Goal: Task Accomplishment & Management: Manage account settings

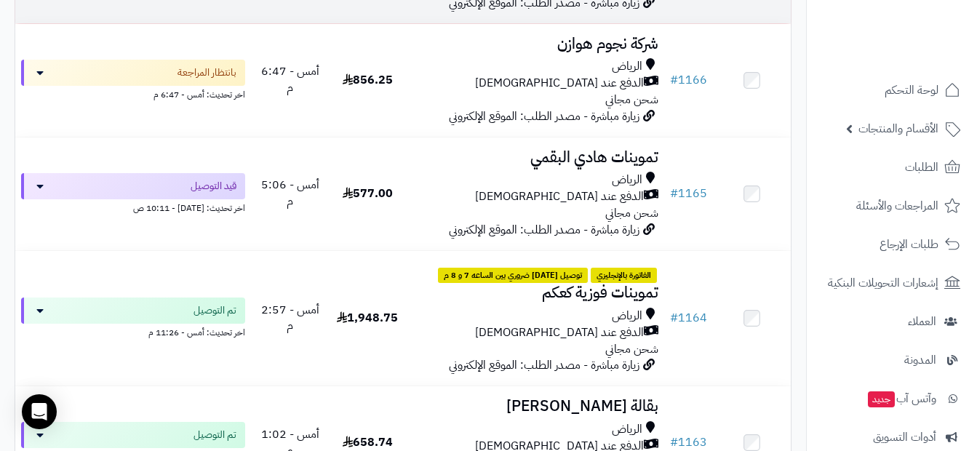
scroll to position [800, 0]
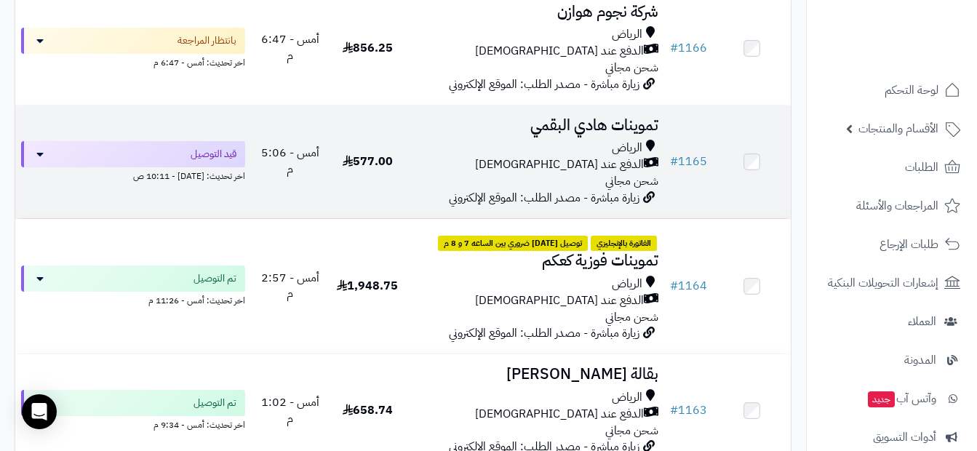
click at [561, 134] on h3 "تموينات هادي البقمي" at bounding box center [535, 125] width 247 height 17
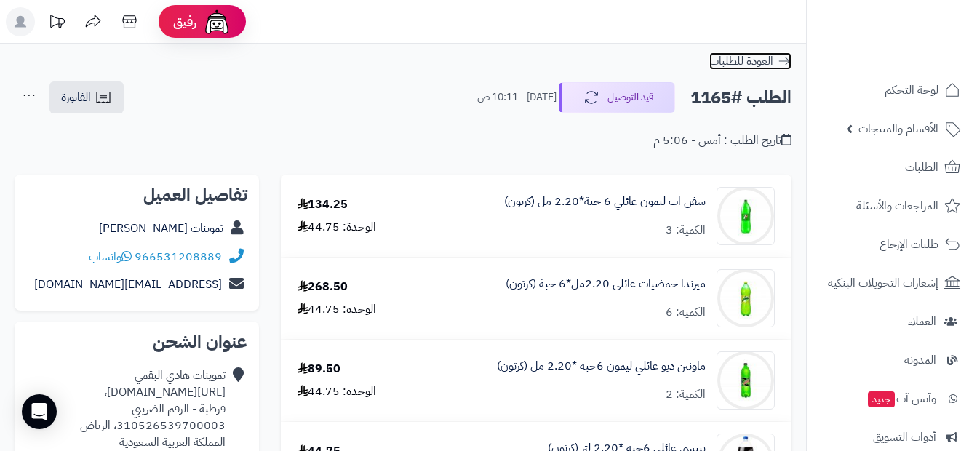
click at [788, 66] on icon at bounding box center [784, 61] width 15 height 15
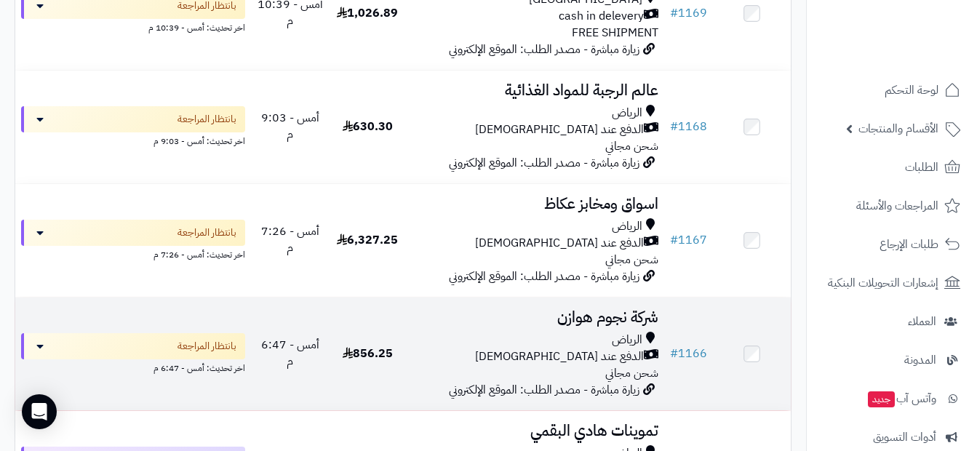
scroll to position [509, 0]
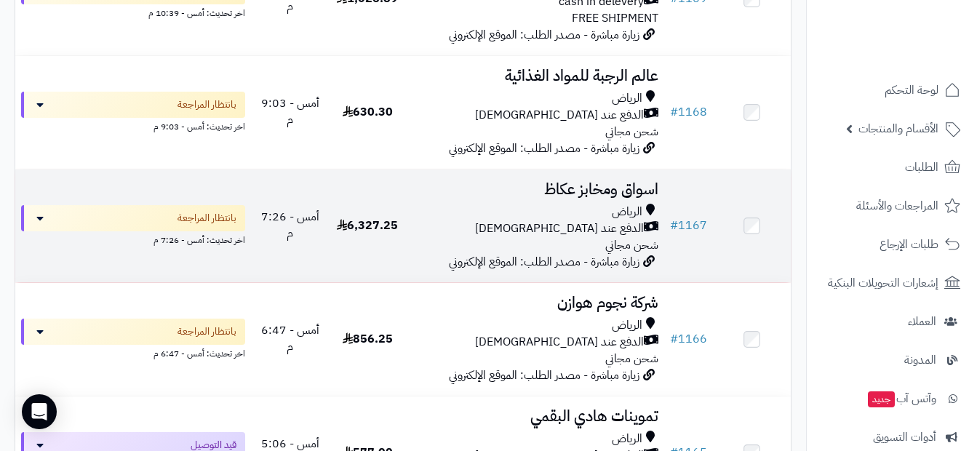
click at [577, 247] on div "الرياض الدفع عند الاستلام شحن مجاني" at bounding box center [535, 229] width 247 height 50
click at [519, 220] on div "الرياض" at bounding box center [535, 212] width 247 height 17
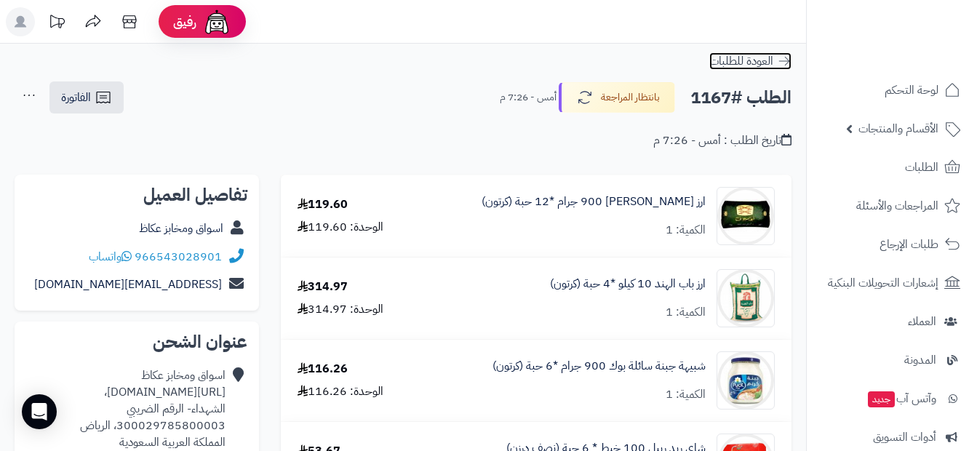
click at [787, 64] on icon at bounding box center [784, 61] width 15 height 15
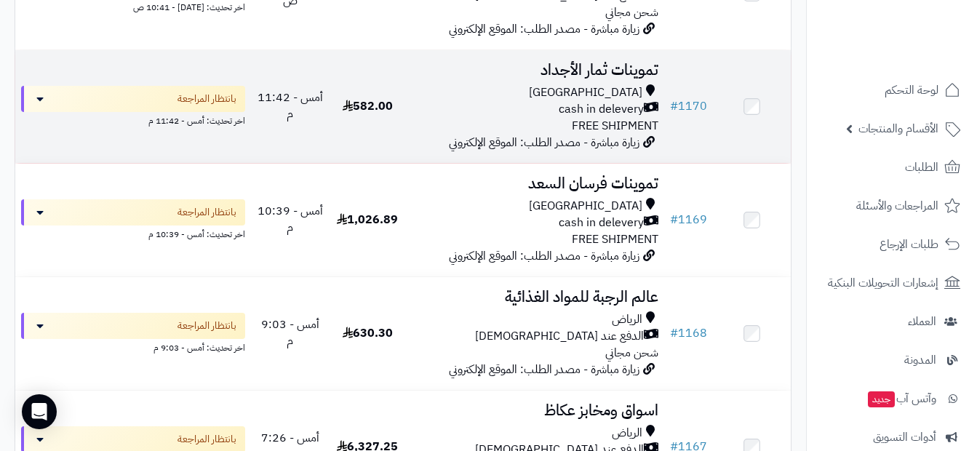
scroll to position [364, 0]
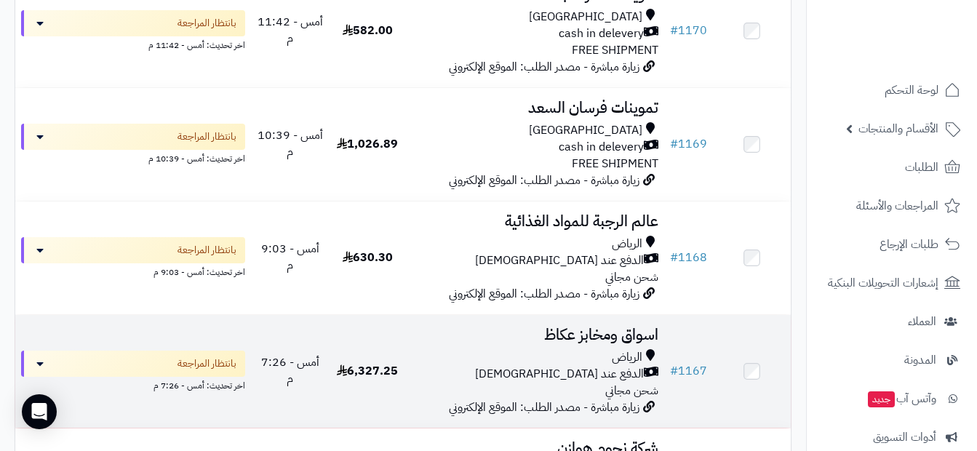
click at [588, 366] on div "الرياض" at bounding box center [535, 357] width 247 height 17
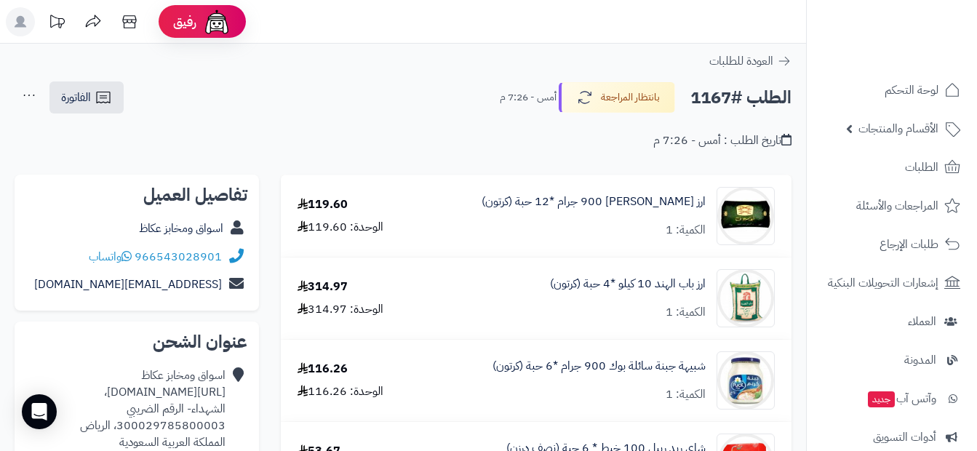
click at [570, 235] on div "ارز ابو سيوف امريكي 900 جرام *12 حبة (كرتون) الكمية: 1" at bounding box center [593, 215] width 224 height 45
click at [783, 60] on icon at bounding box center [784, 61] width 15 height 15
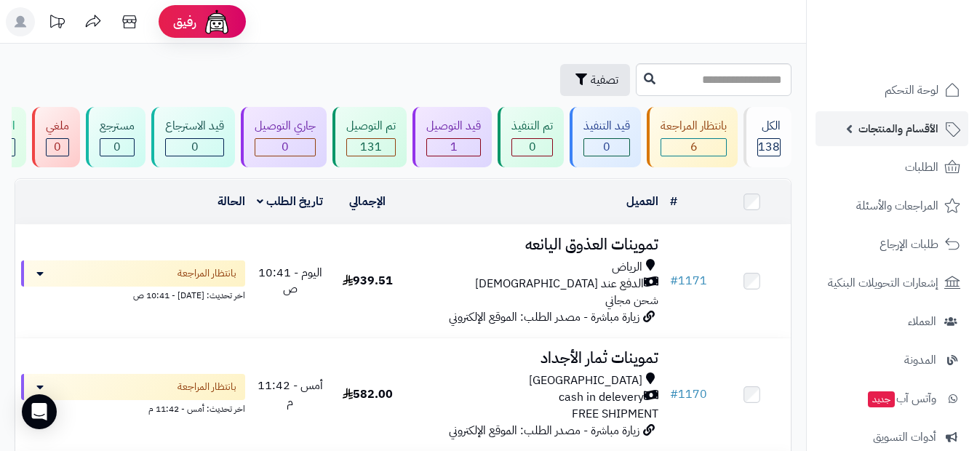
click at [912, 140] on link "الأقسام والمنتجات" at bounding box center [891, 128] width 153 height 35
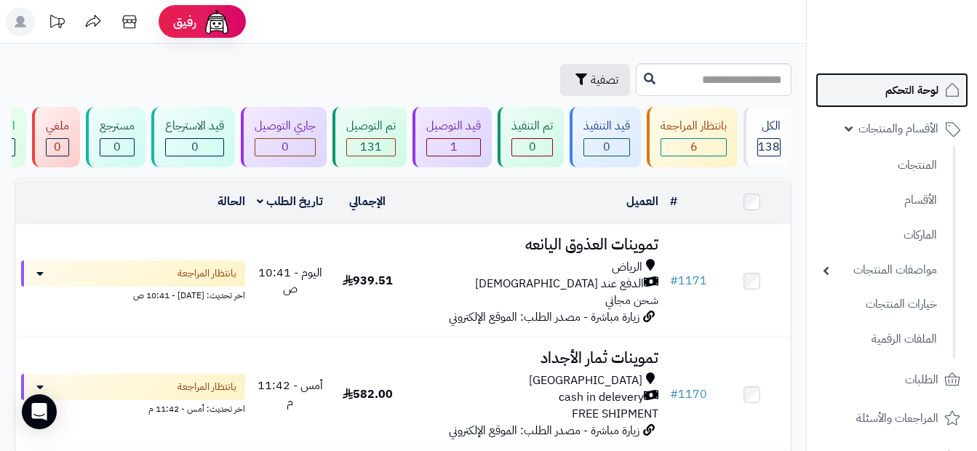
click at [926, 102] on link "لوحة التحكم" at bounding box center [891, 90] width 153 height 35
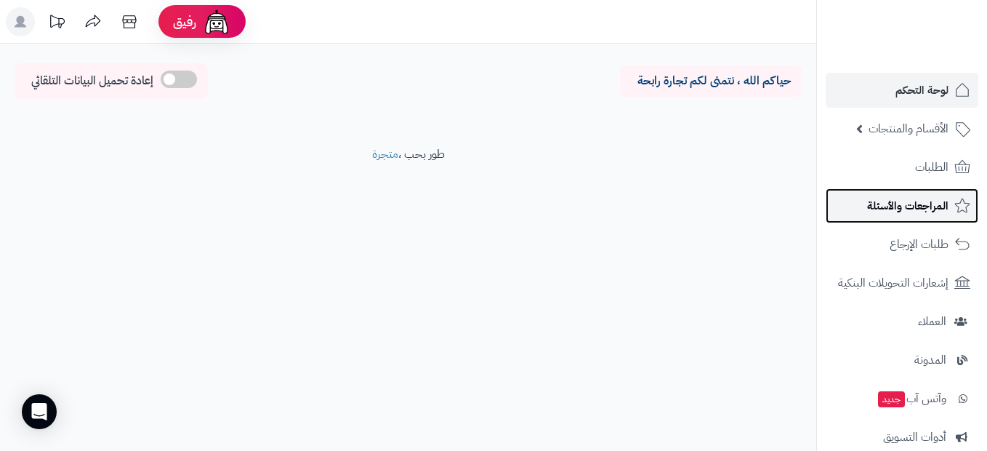
click at [913, 206] on span "المراجعات والأسئلة" at bounding box center [907, 206] width 81 height 20
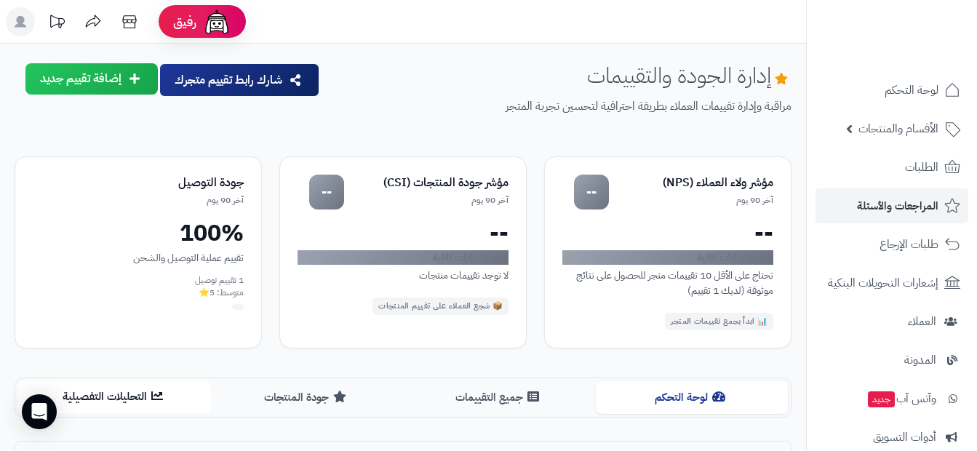
click at [125, 394] on button "التحليلات التفصيلية" at bounding box center [114, 396] width 193 height 33
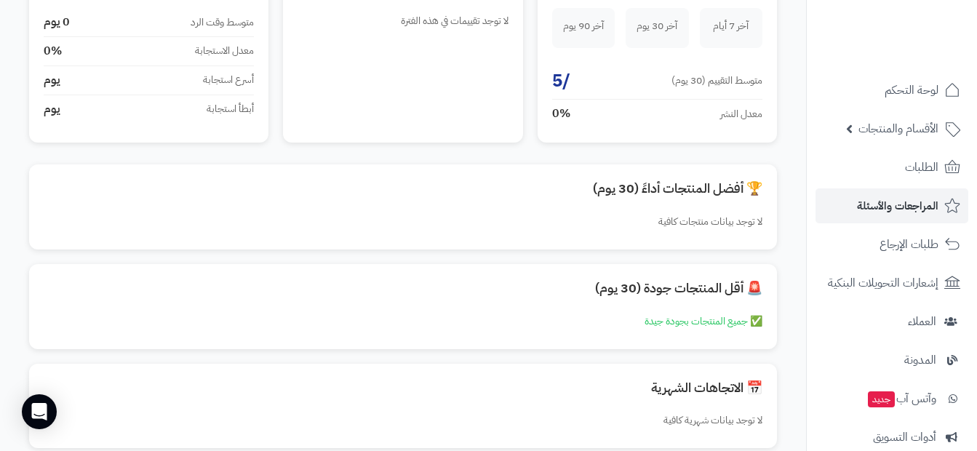
scroll to position [291, 0]
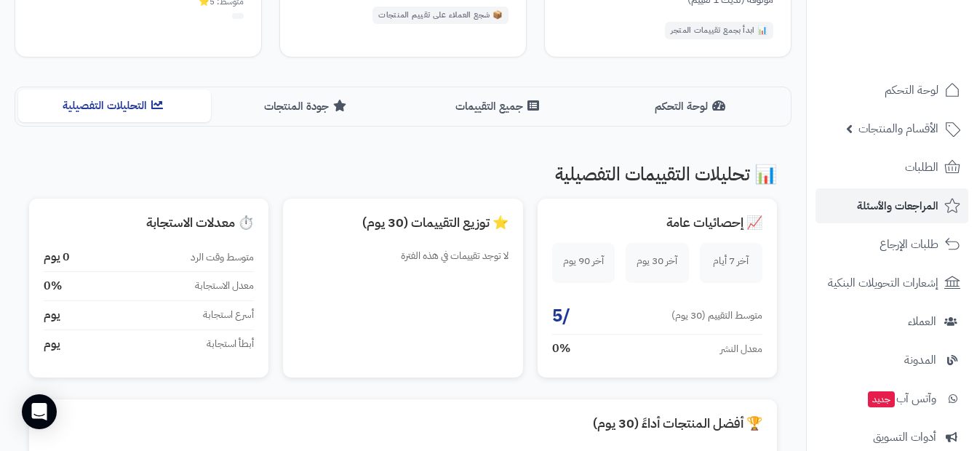
click at [148, 110] on button "التحليلات التفصيلية" at bounding box center [114, 105] width 193 height 33
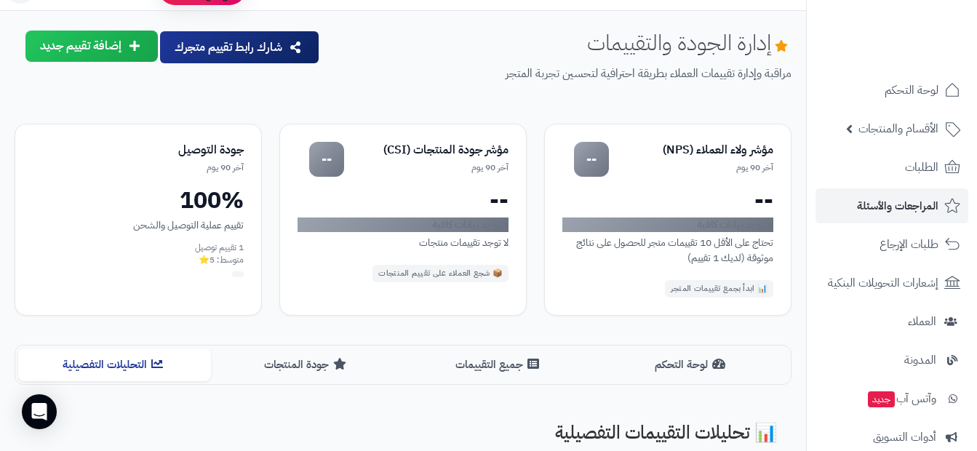
scroll to position [0, 0]
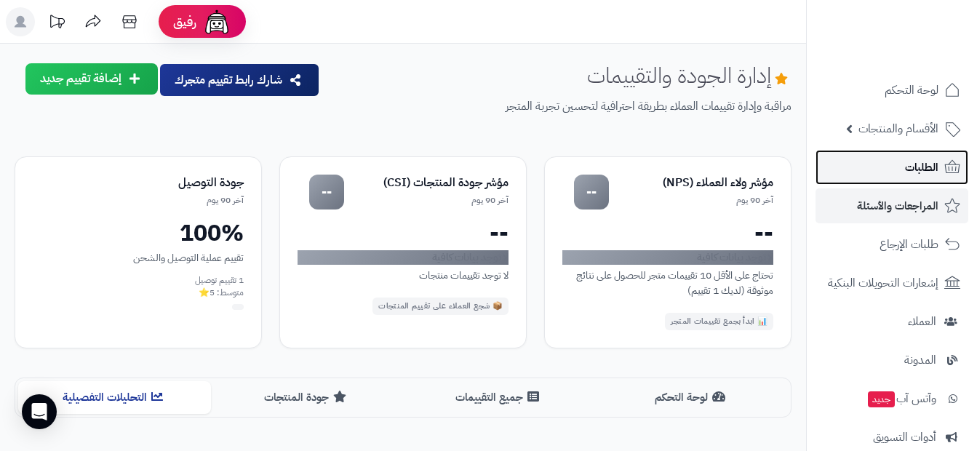
click at [929, 161] on span "الطلبات" at bounding box center [921, 167] width 33 height 20
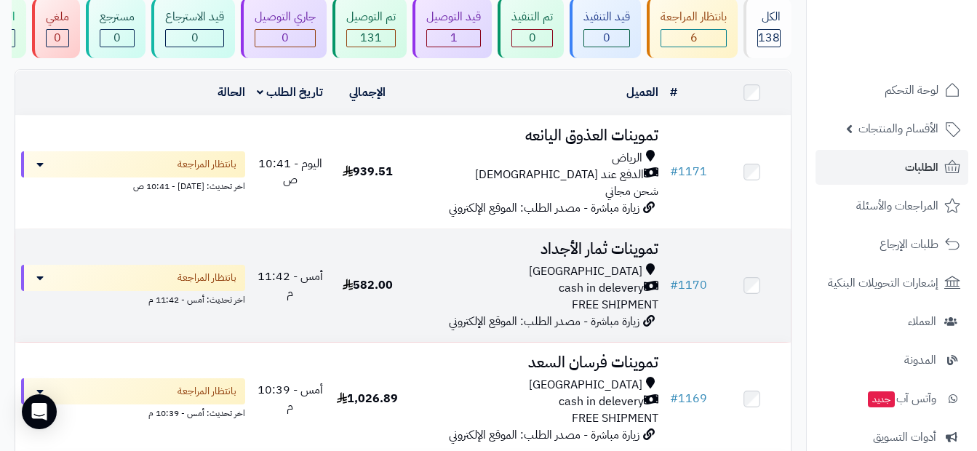
scroll to position [73, 0]
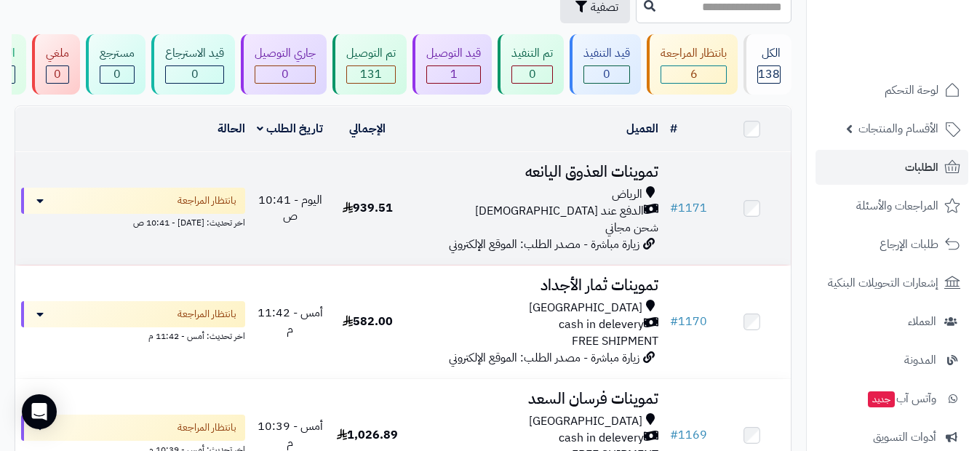
click at [611, 169] on h3 "تموينات العذوق اليانعه" at bounding box center [535, 172] width 247 height 17
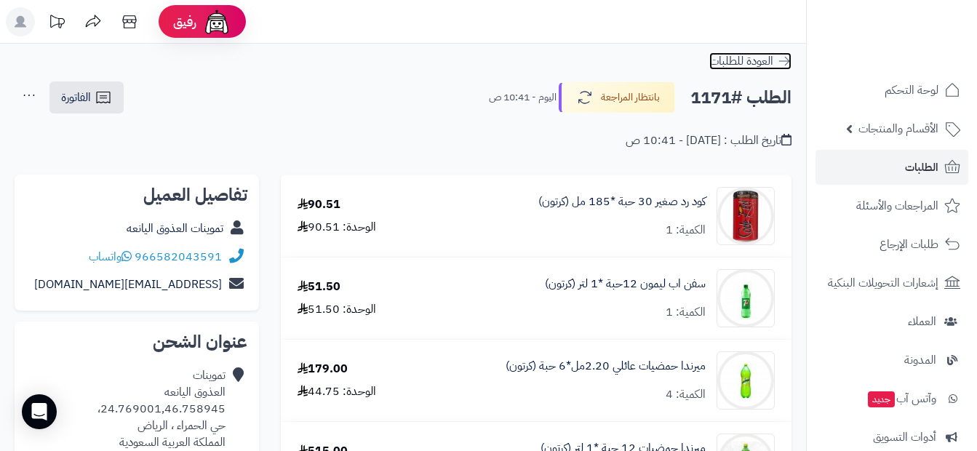
click at [768, 65] on span "العودة للطلبات" at bounding box center [741, 60] width 64 height 17
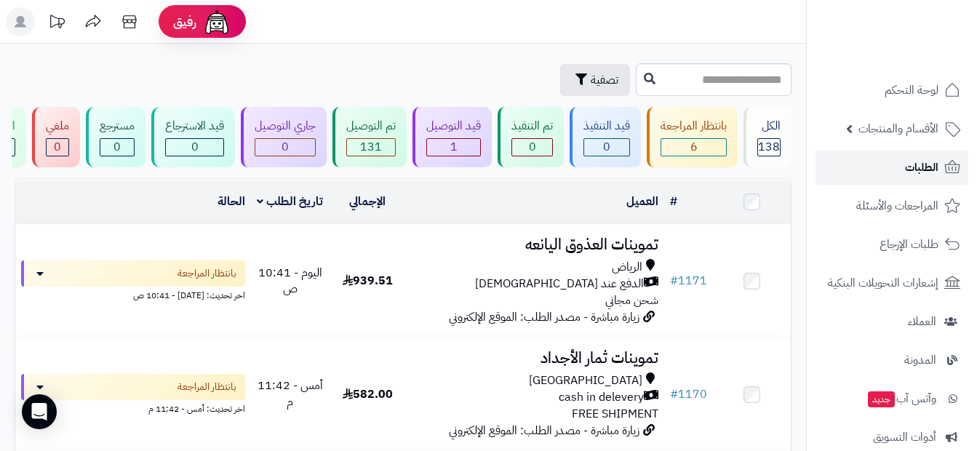
click at [905, 167] on span "الطلبات" at bounding box center [921, 167] width 33 height 20
click at [890, 164] on link "الطلبات" at bounding box center [891, 167] width 153 height 35
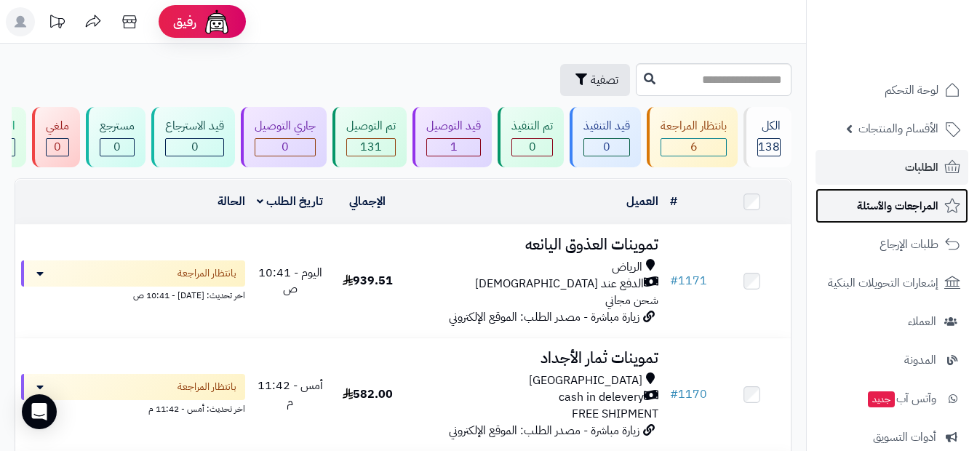
click at [889, 206] on span "المراجعات والأسئلة" at bounding box center [897, 206] width 81 height 20
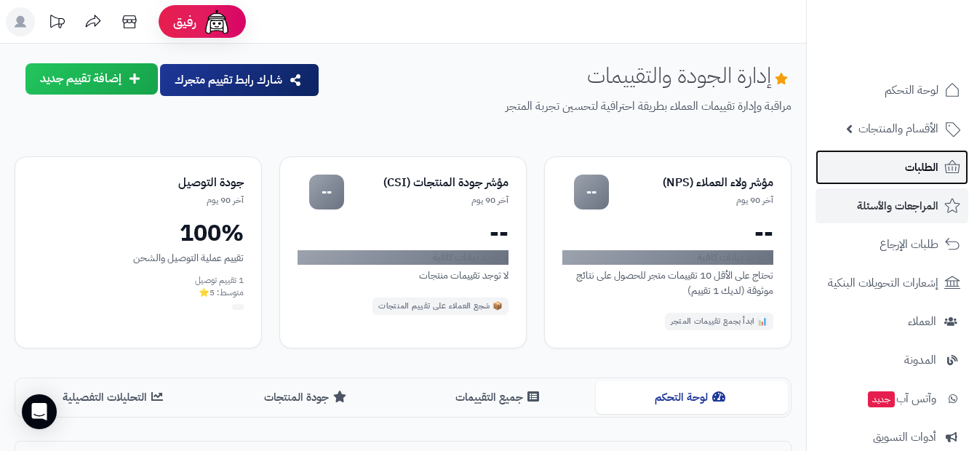
click at [893, 179] on link "الطلبات" at bounding box center [891, 167] width 153 height 35
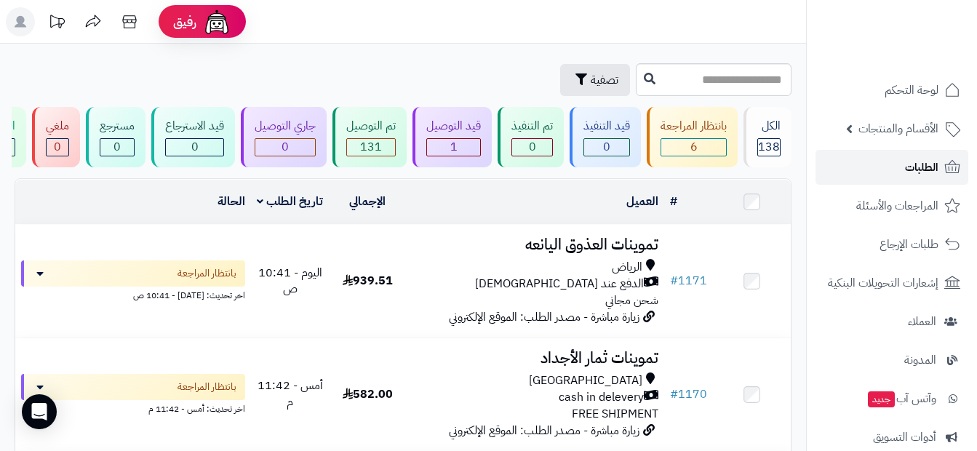
click at [949, 165] on icon at bounding box center [951, 167] width 17 height 17
click at [953, 172] on icon at bounding box center [952, 166] width 15 height 13
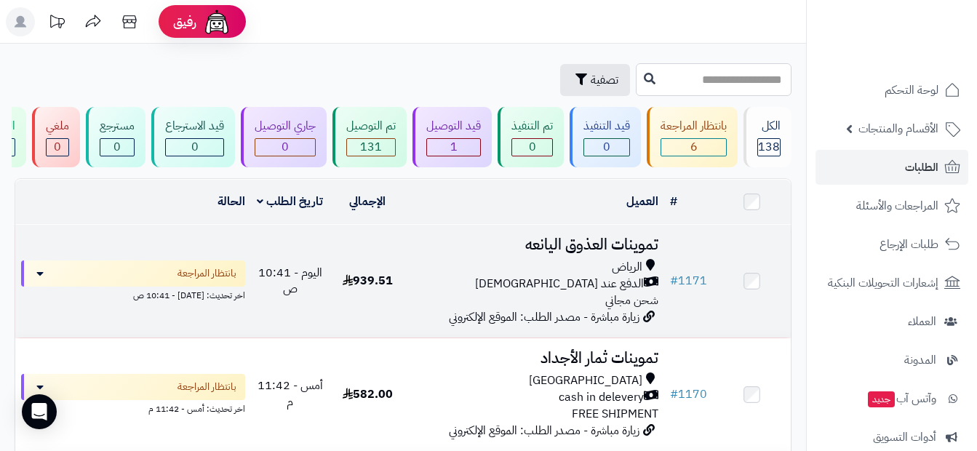
drag, startPoint x: 574, startPoint y: 73, endPoint x: 486, endPoint y: 233, distance: 182.9
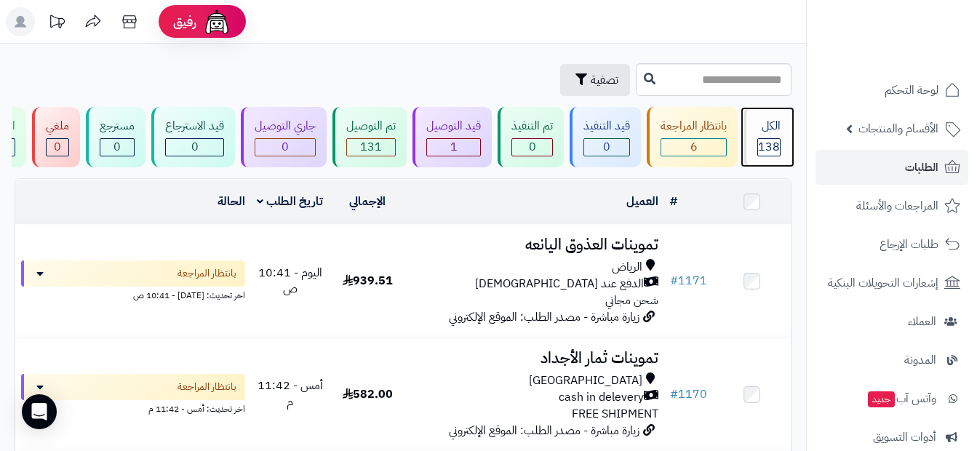
click at [769, 140] on span "138" at bounding box center [769, 146] width 22 height 17
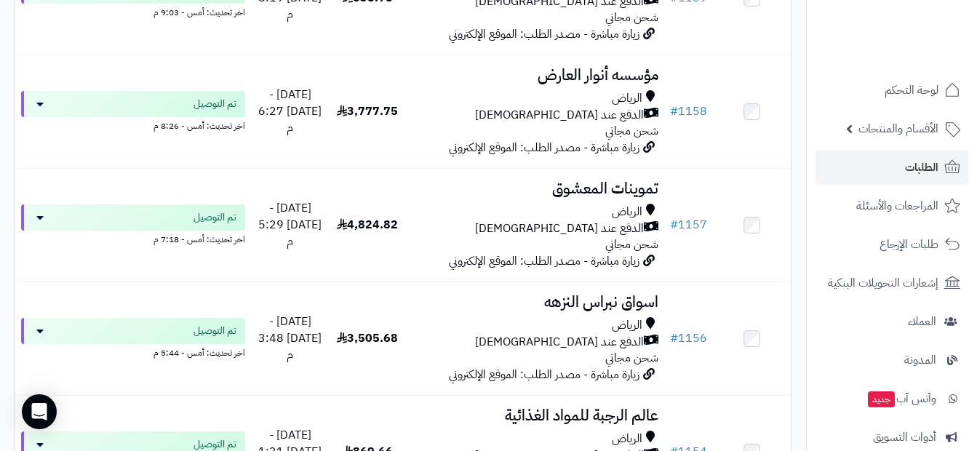
scroll to position [1672, 0]
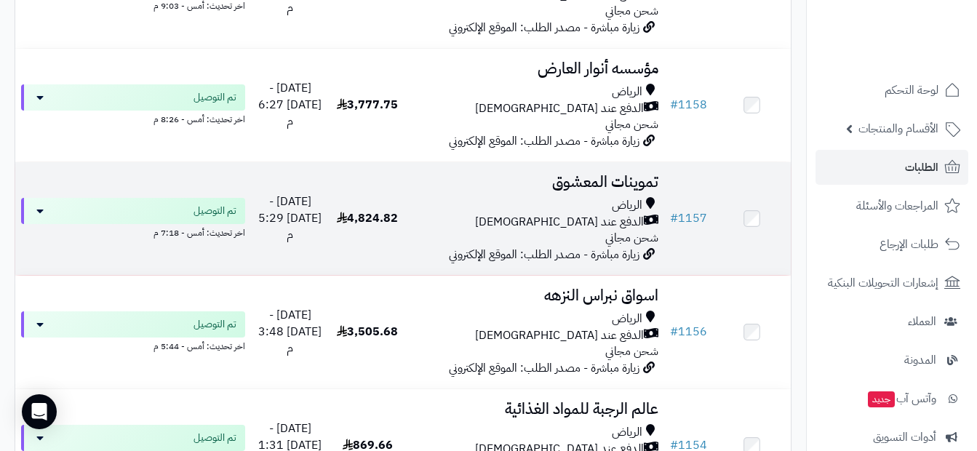
click at [539, 247] on div "الرياض الدفع عند الاستلام شحن مجاني" at bounding box center [535, 222] width 247 height 50
click at [614, 225] on span "الدفع عند [DEMOGRAPHIC_DATA]" at bounding box center [559, 222] width 169 height 17
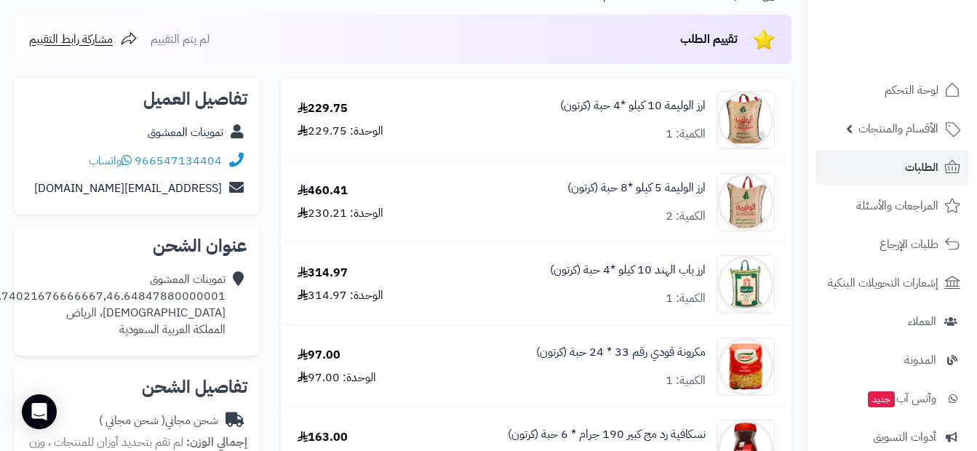
scroll to position [218, 0]
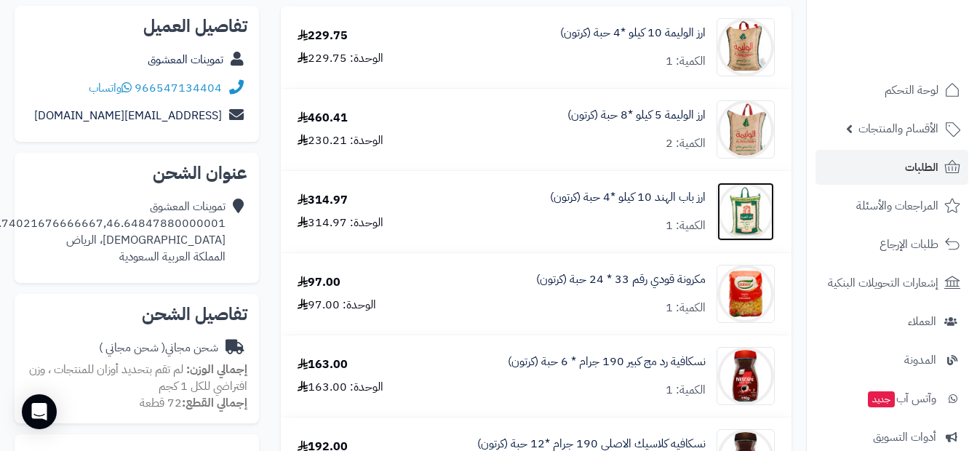
click at [746, 204] on img at bounding box center [745, 212] width 57 height 58
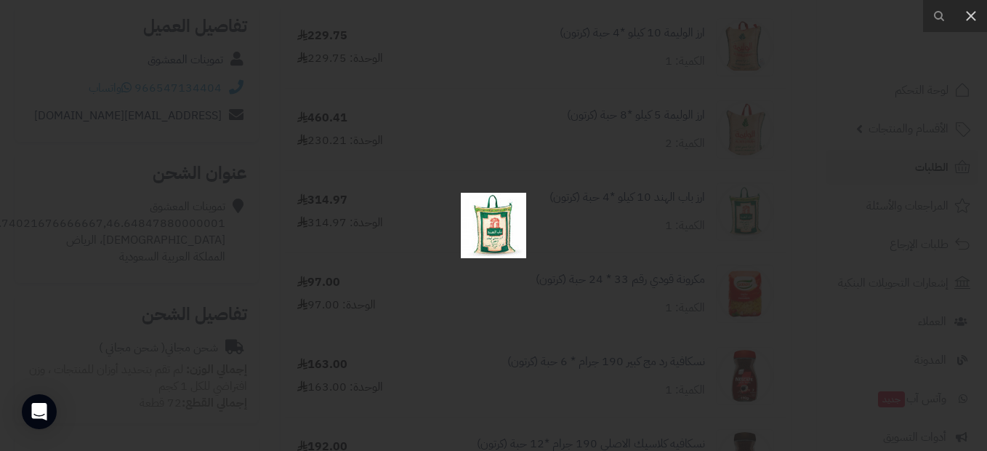
click at [376, 191] on div at bounding box center [493, 225] width 987 height 451
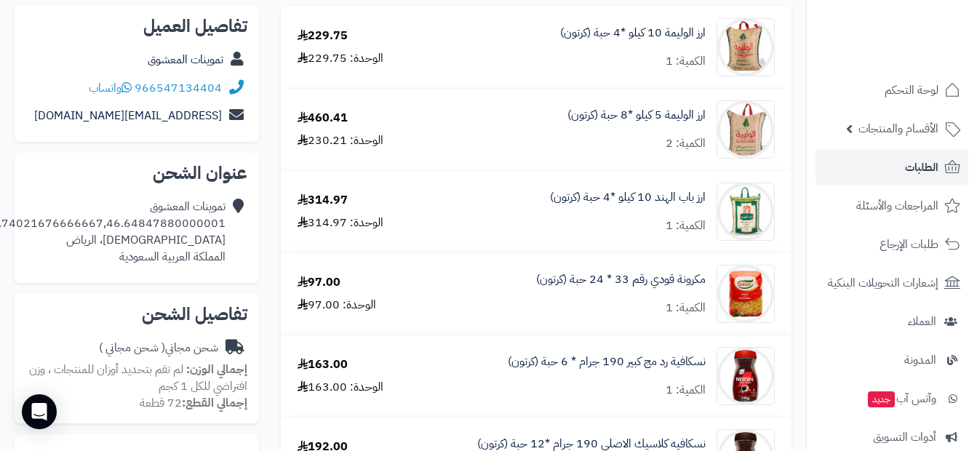
click at [631, 70] on div "ارز باب الهند 10 كيلو *4 حبة (كرتون) الكمية: 1" at bounding box center [632, 47] width 145 height 45
click at [612, 193] on link "ارز باب الهند 10 كيلو *4 حبة (كرتون)" at bounding box center [628, 197] width 156 height 17
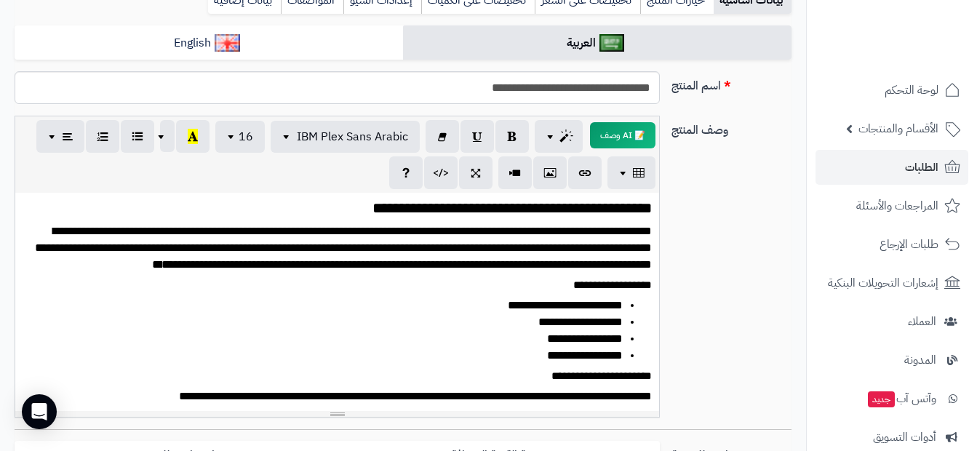
click at [733, 177] on div "**********" at bounding box center [403, 272] width 788 height 313
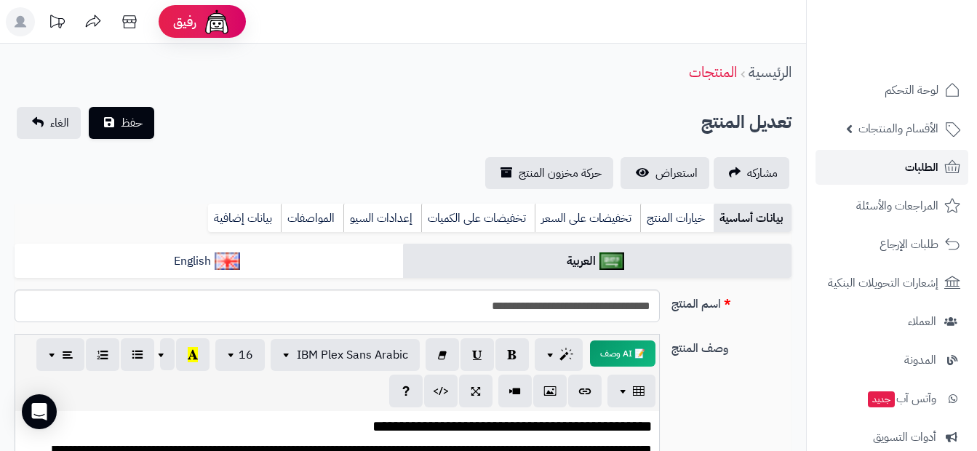
click at [894, 174] on link "الطلبات" at bounding box center [891, 167] width 153 height 35
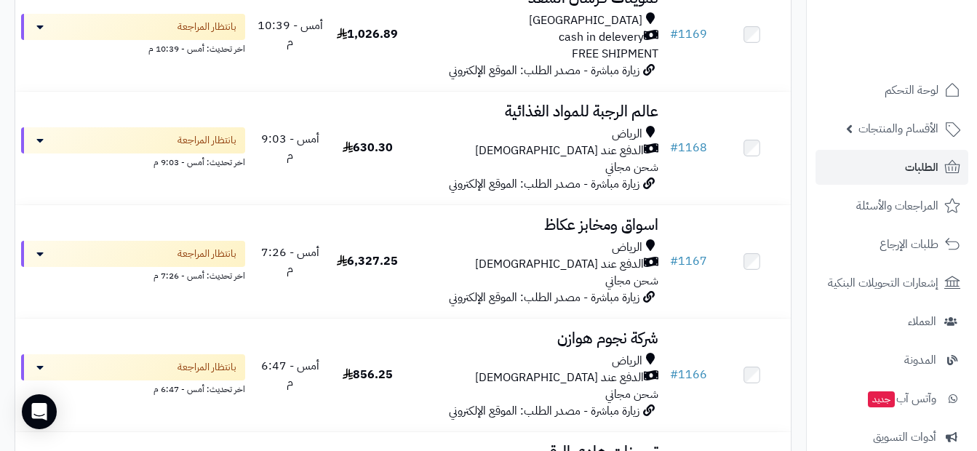
scroll to position [509, 0]
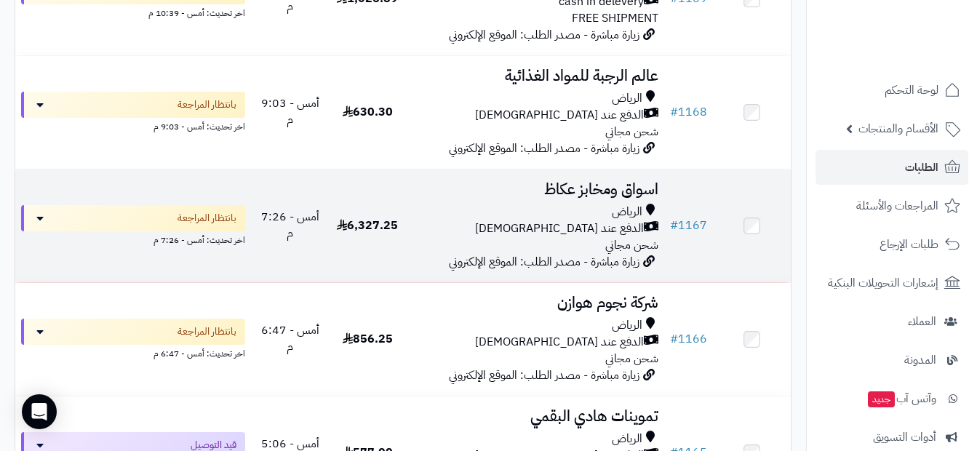
click at [528, 237] on div "الدفع عند [DEMOGRAPHIC_DATA]" at bounding box center [535, 228] width 247 height 17
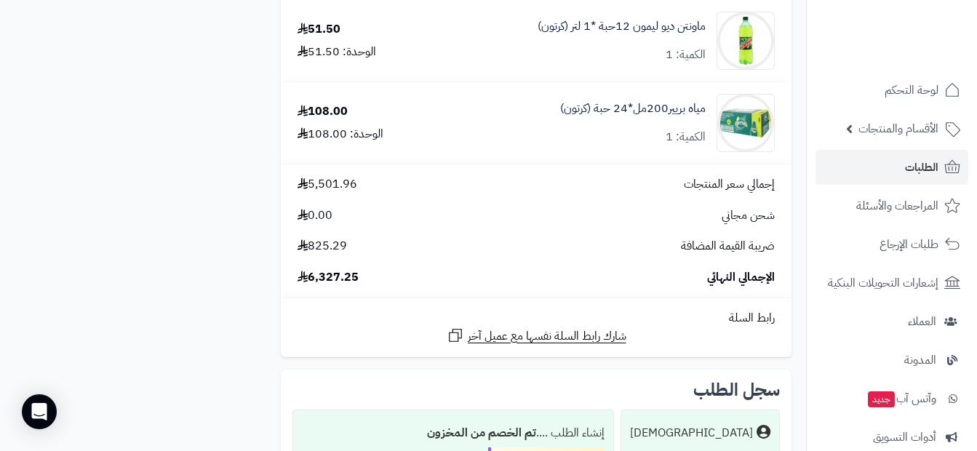
scroll to position [4145, 0]
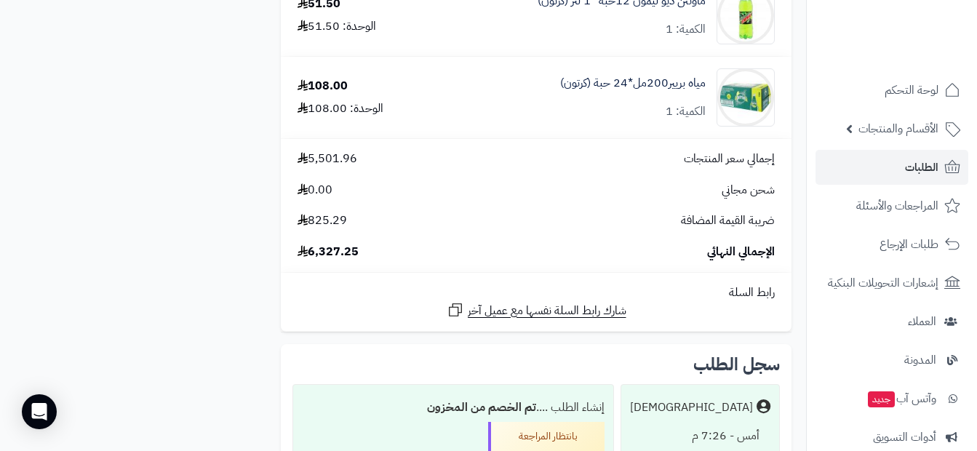
click at [931, 156] on link "الطلبات" at bounding box center [891, 167] width 153 height 35
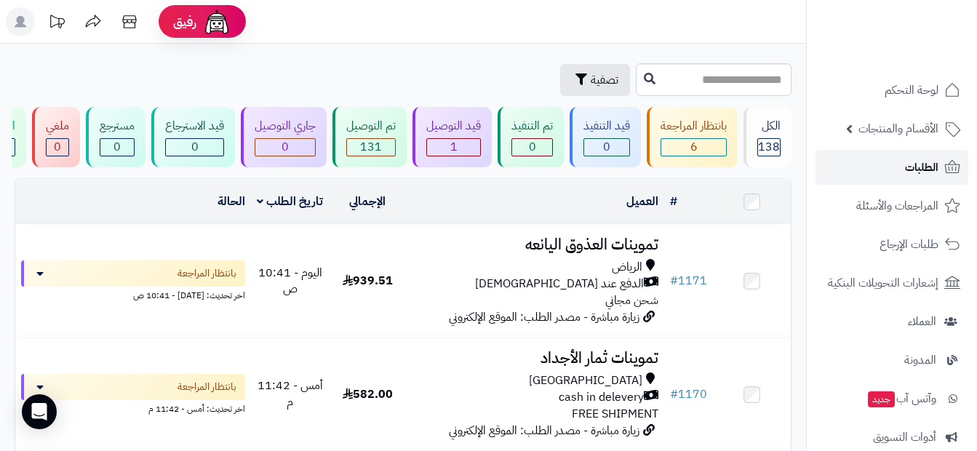
click at [922, 162] on span "الطلبات" at bounding box center [921, 167] width 33 height 20
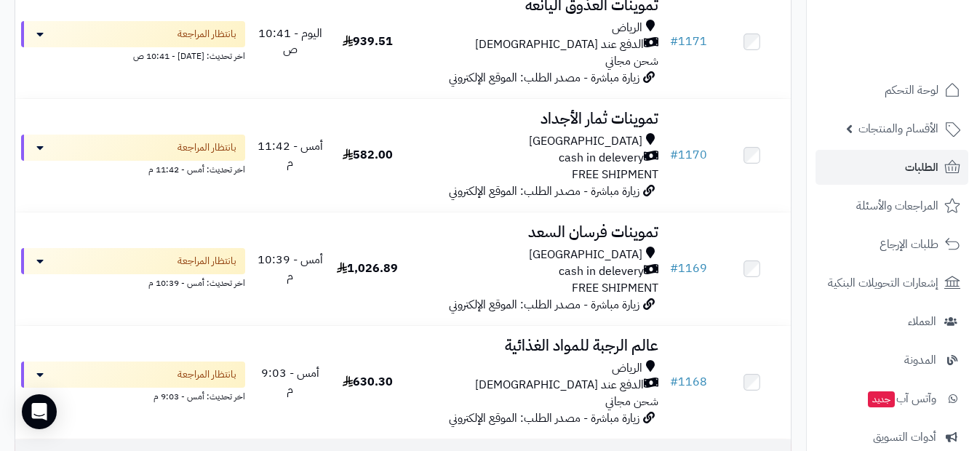
scroll to position [218, 0]
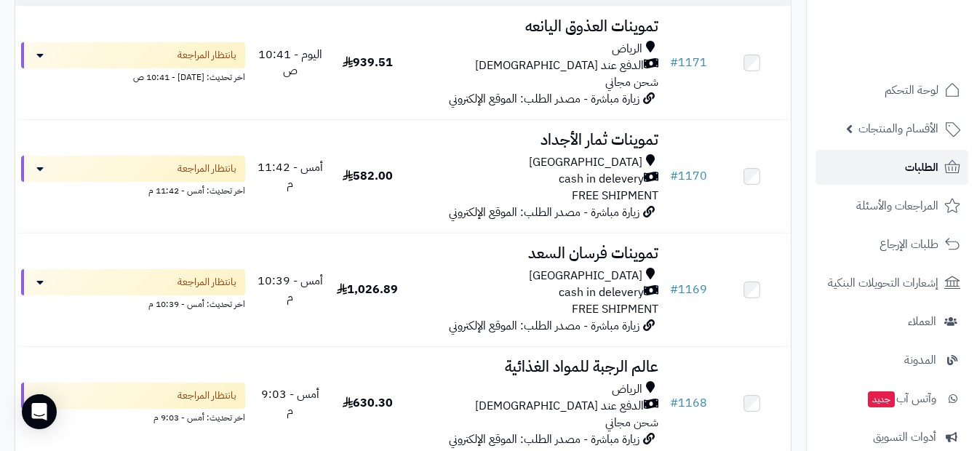
click at [931, 159] on span "الطلبات" at bounding box center [921, 167] width 33 height 20
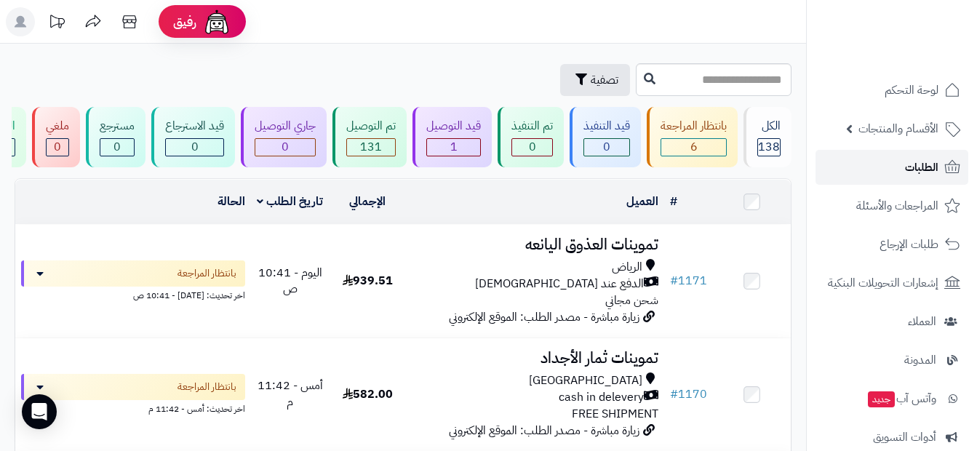
click at [947, 164] on icon at bounding box center [951, 167] width 17 height 17
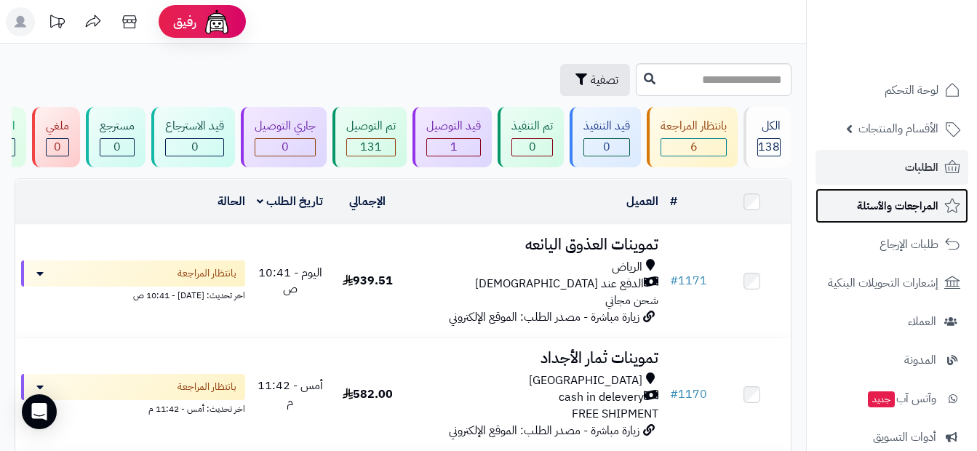
click at [899, 205] on span "المراجعات والأسئلة" at bounding box center [897, 206] width 81 height 20
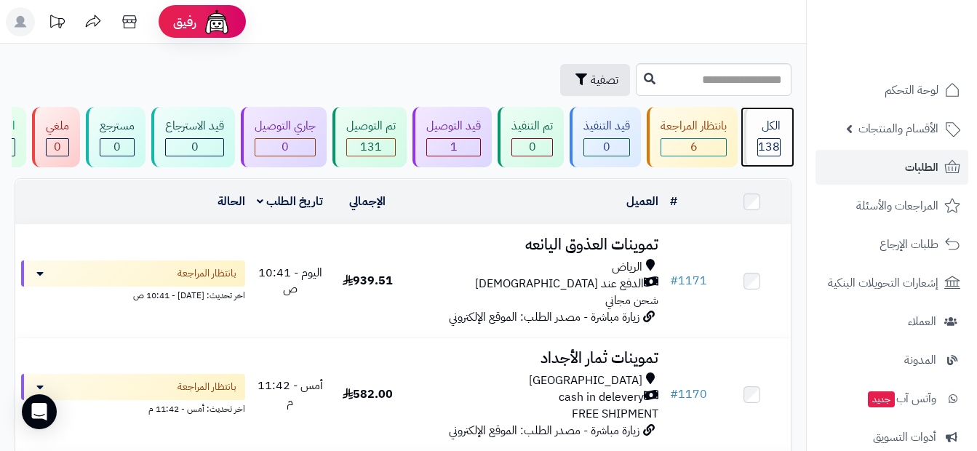
click at [769, 126] on div "الكل" at bounding box center [768, 126] width 23 height 17
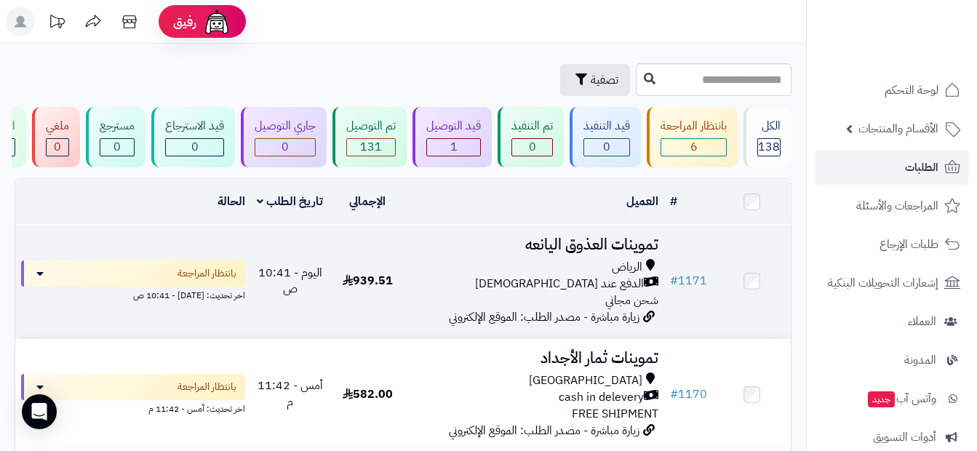
click at [542, 253] on h3 "تموينات العذوق اليانعه" at bounding box center [535, 244] width 247 height 17
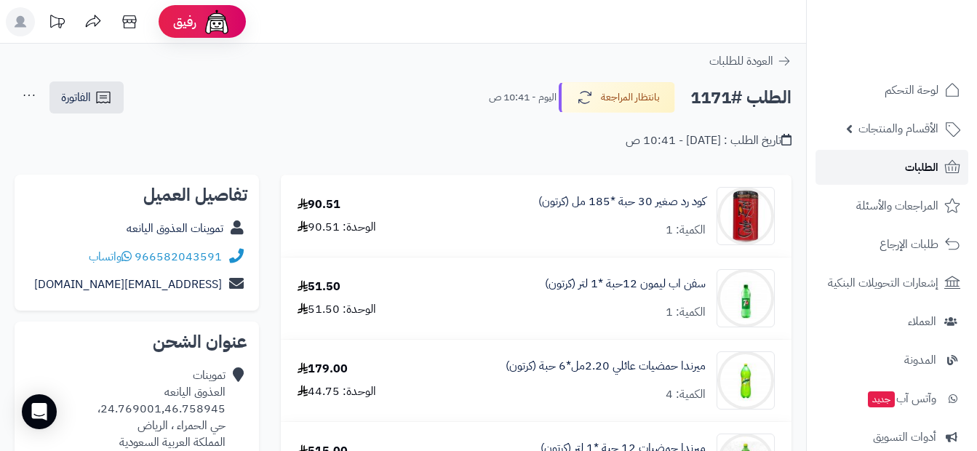
click at [916, 169] on span "الطلبات" at bounding box center [921, 167] width 33 height 20
